Goal: Task Accomplishment & Management: Use online tool/utility

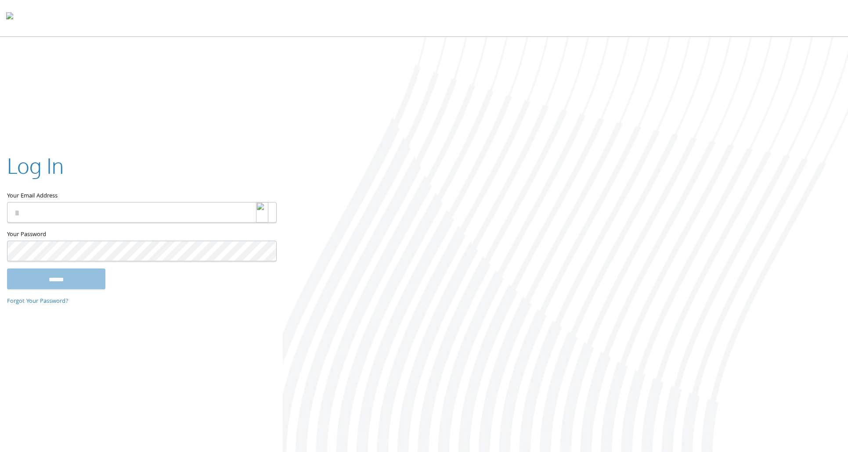
click at [266, 213] on img at bounding box center [262, 212] width 12 height 21
type input "**********"
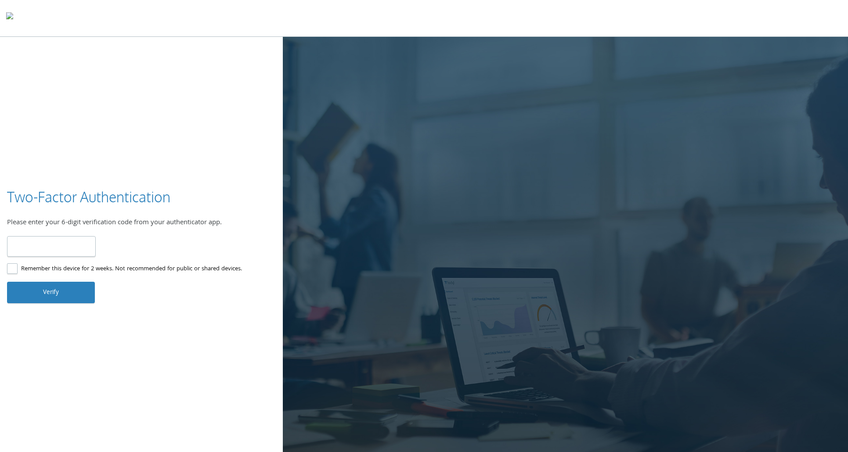
type input "******"
click at [72, 296] on button "Verify" at bounding box center [51, 292] width 88 height 21
